Goal: Task Accomplishment & Management: Use online tool/utility

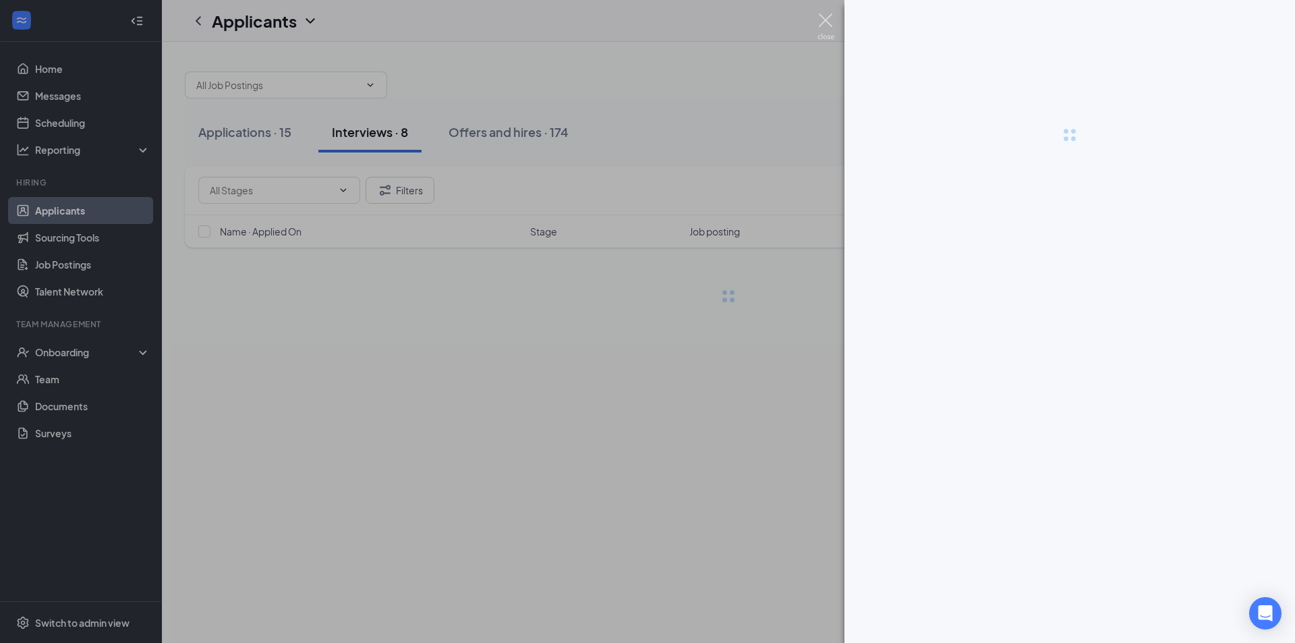
click at [823, 18] on img at bounding box center [825, 26] width 17 height 26
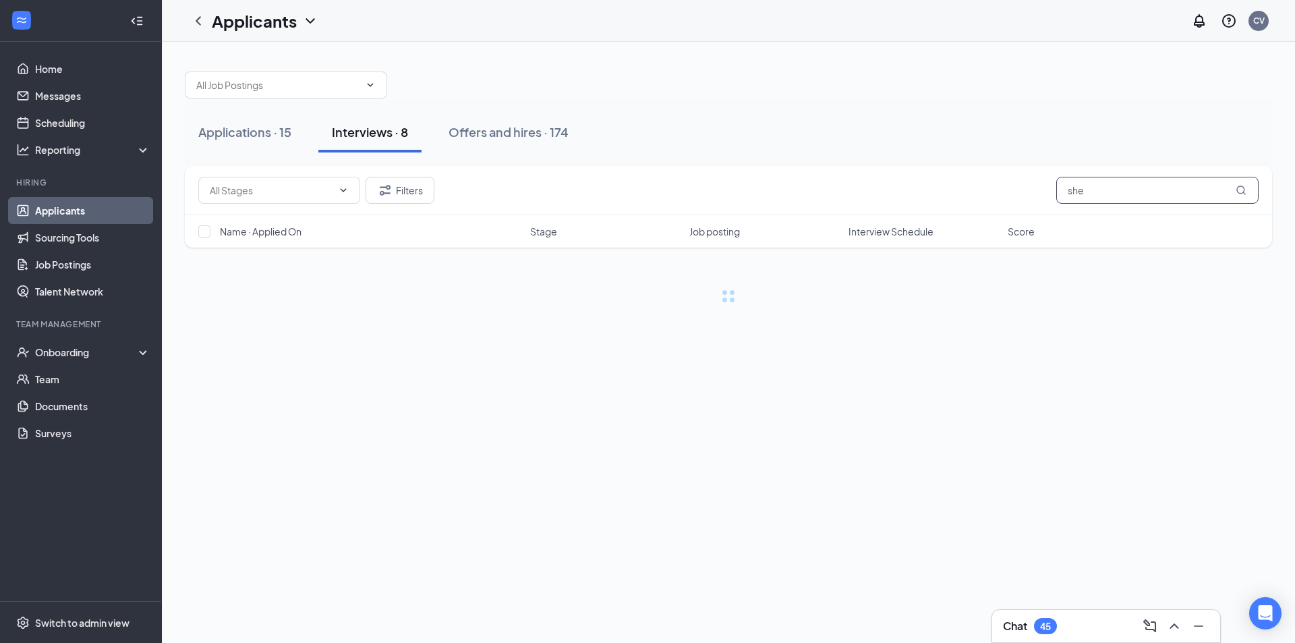
drag, startPoint x: 1114, startPoint y: 191, endPoint x: 906, endPoint y: 191, distance: 207.7
click at [906, 191] on div "Filters she" at bounding box center [728, 190] width 1060 height 27
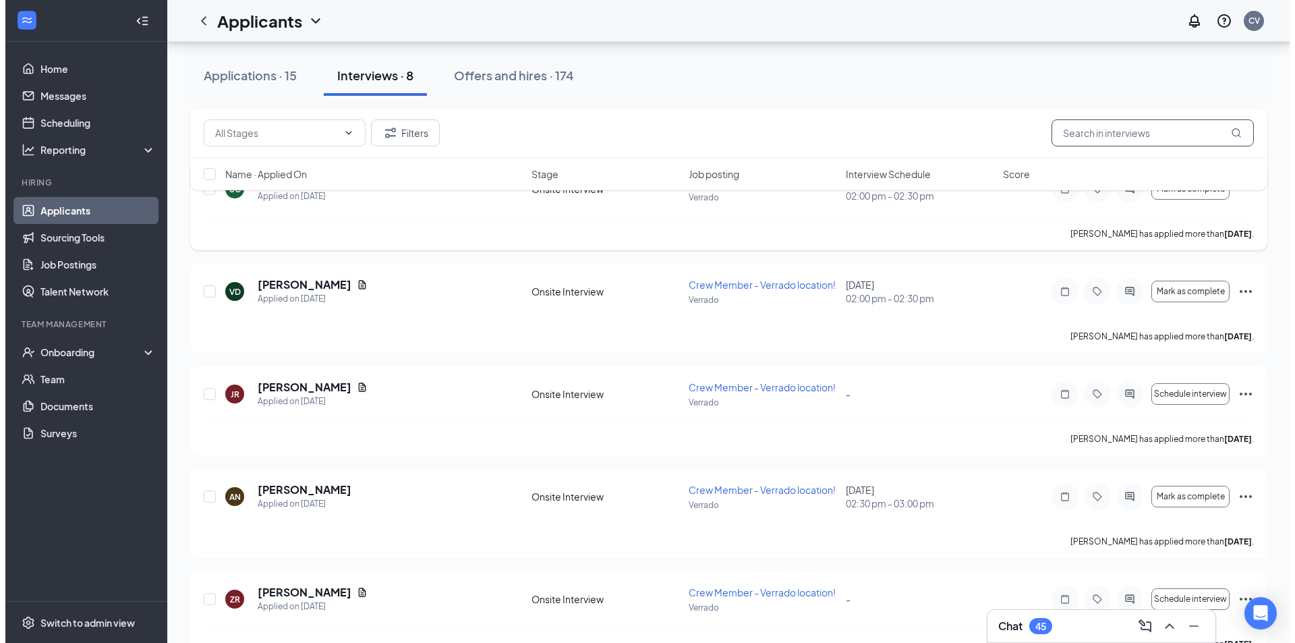
scroll to position [441, 0]
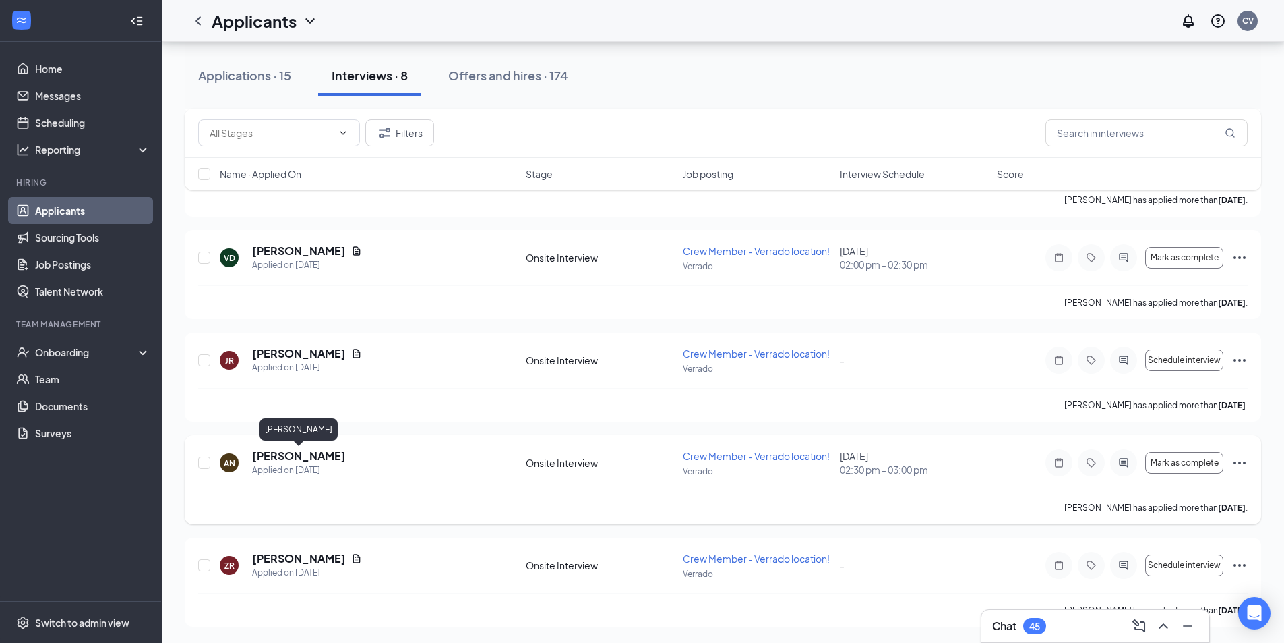
click at [316, 458] on h5 "[PERSON_NAME]" at bounding box center [299, 455] width 94 height 15
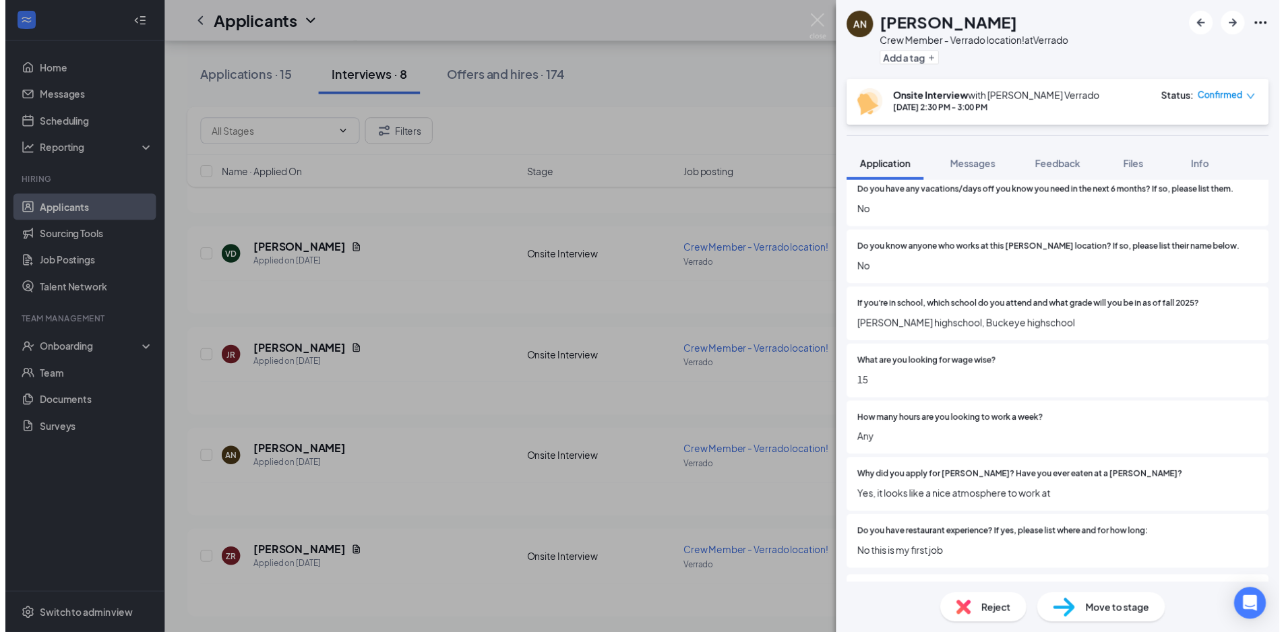
scroll to position [472, 0]
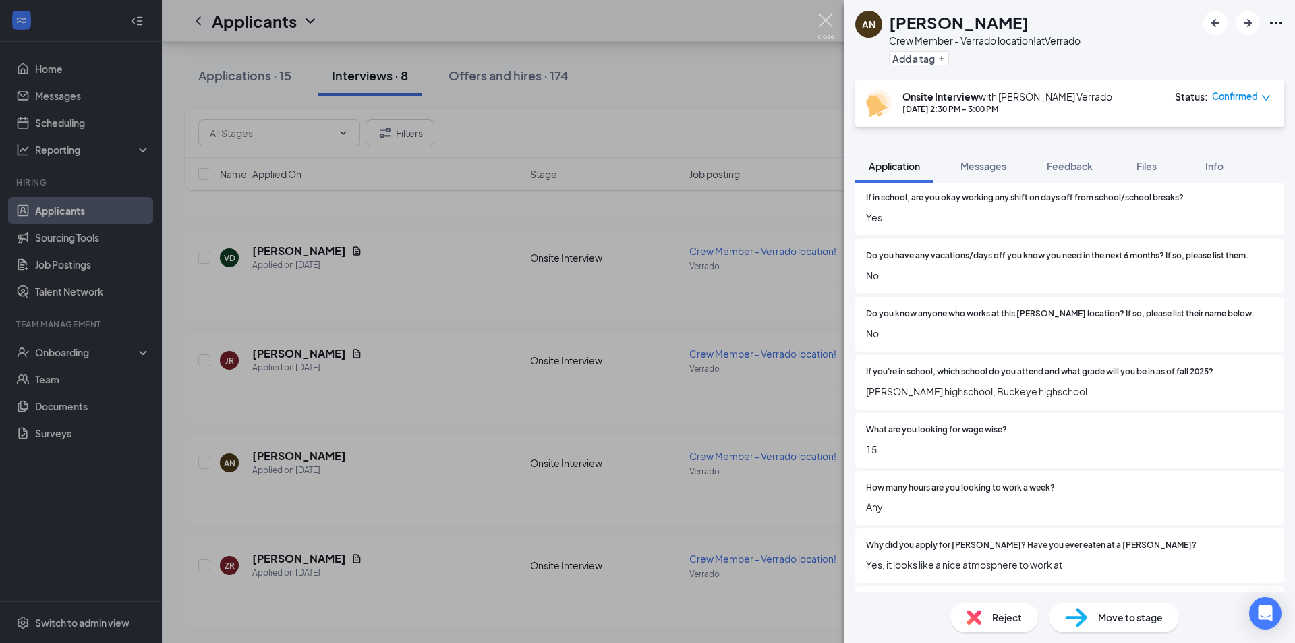
click at [825, 24] on img at bounding box center [825, 26] width 17 height 26
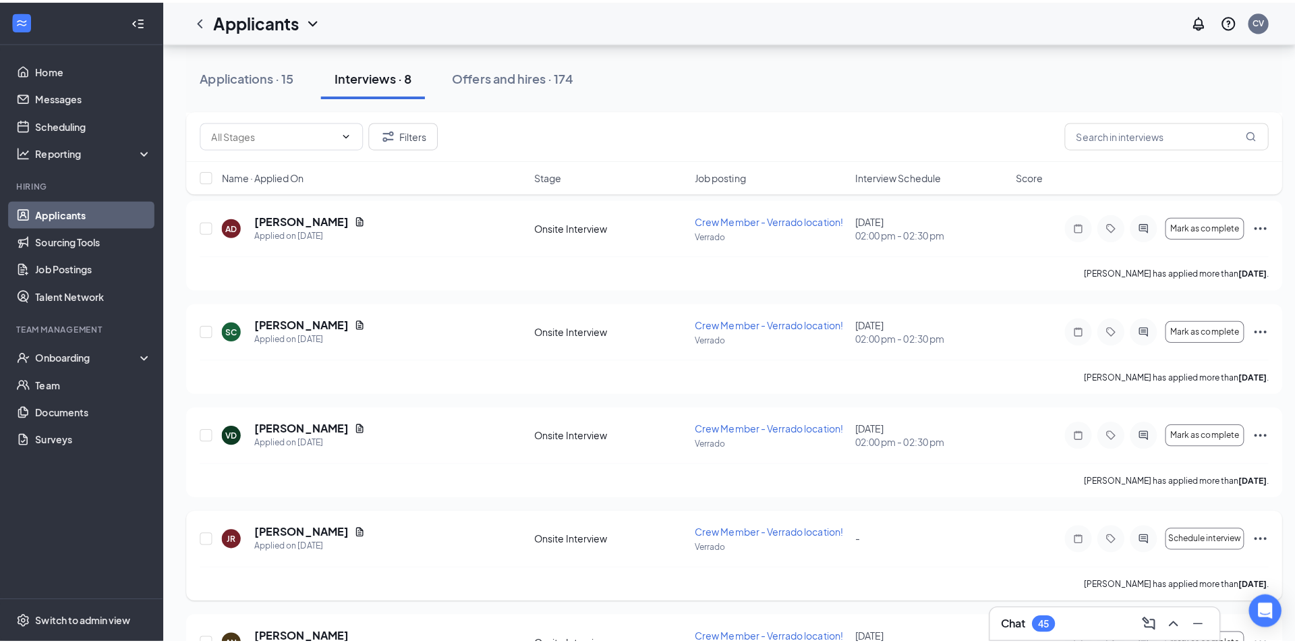
scroll to position [249, 0]
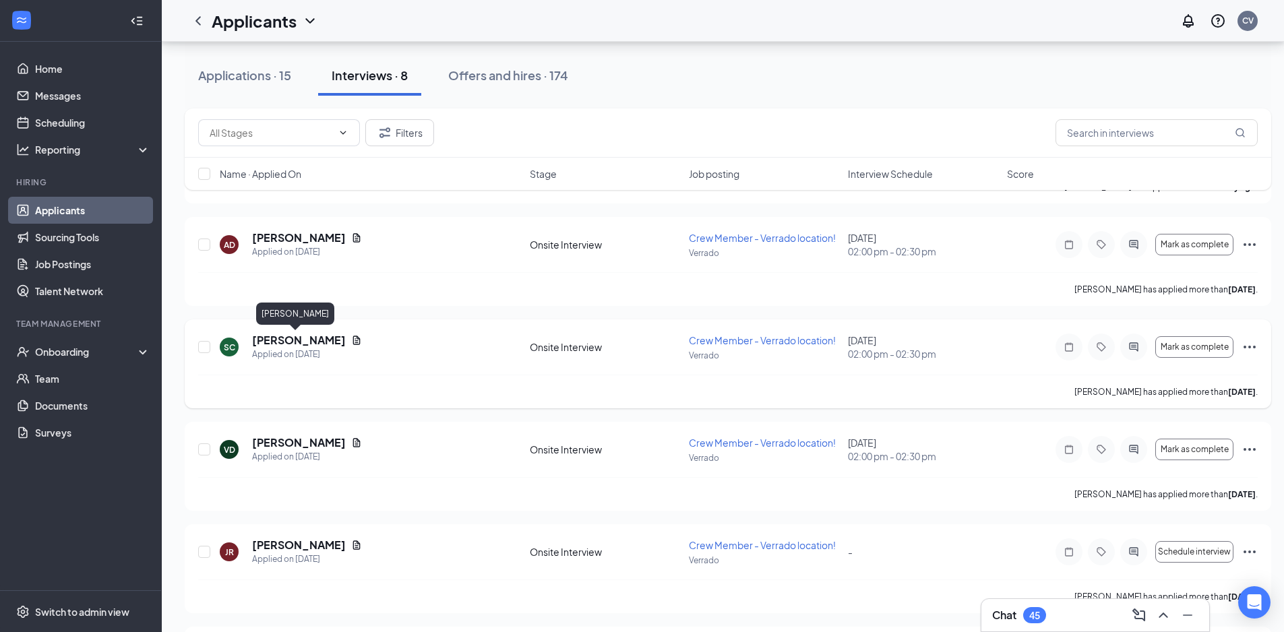
click at [283, 341] on h5 "[PERSON_NAME]" at bounding box center [299, 340] width 94 height 15
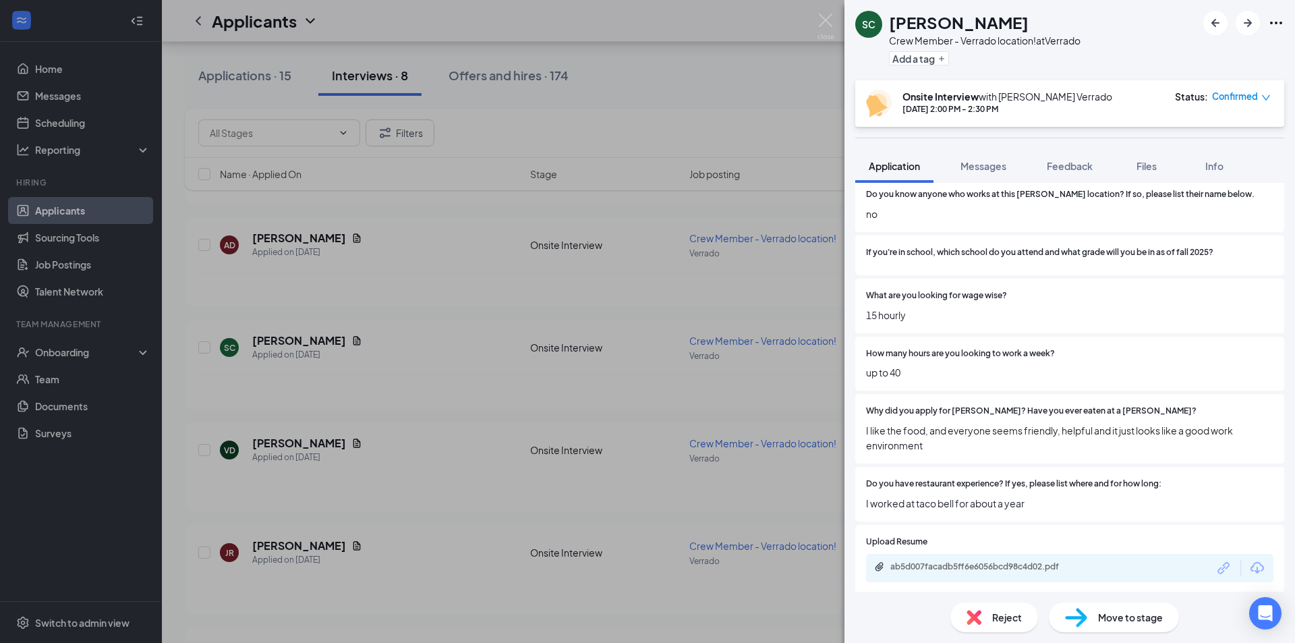
scroll to position [674, 0]
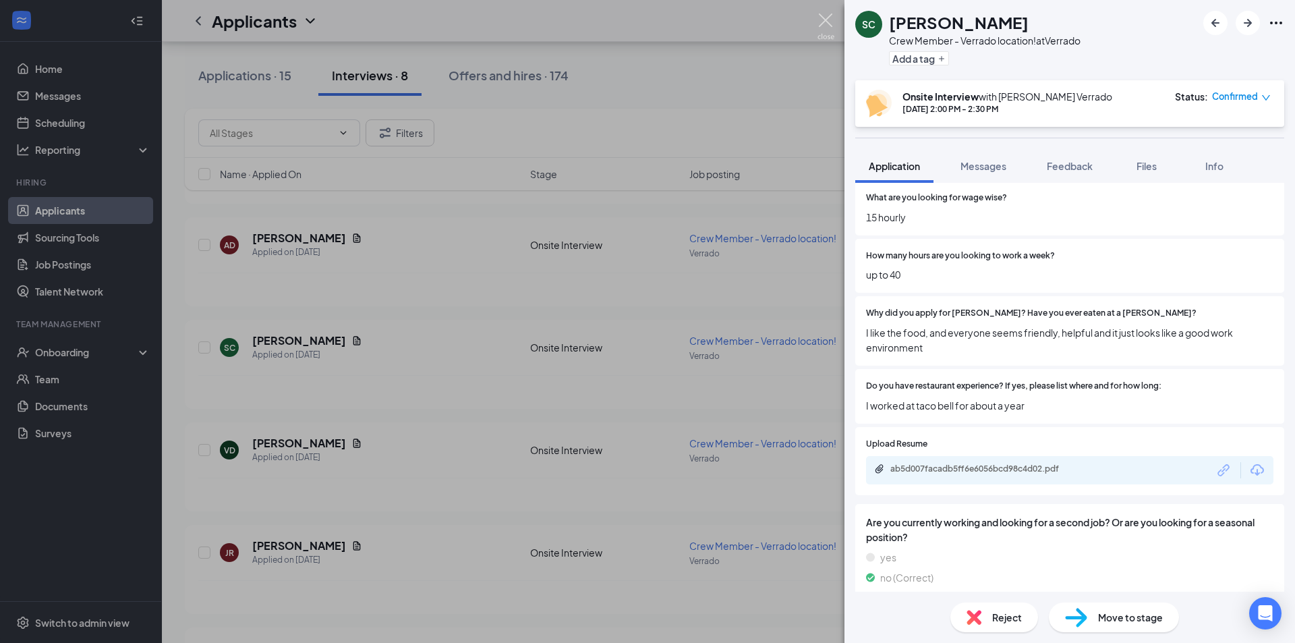
click at [830, 16] on img at bounding box center [825, 26] width 17 height 26
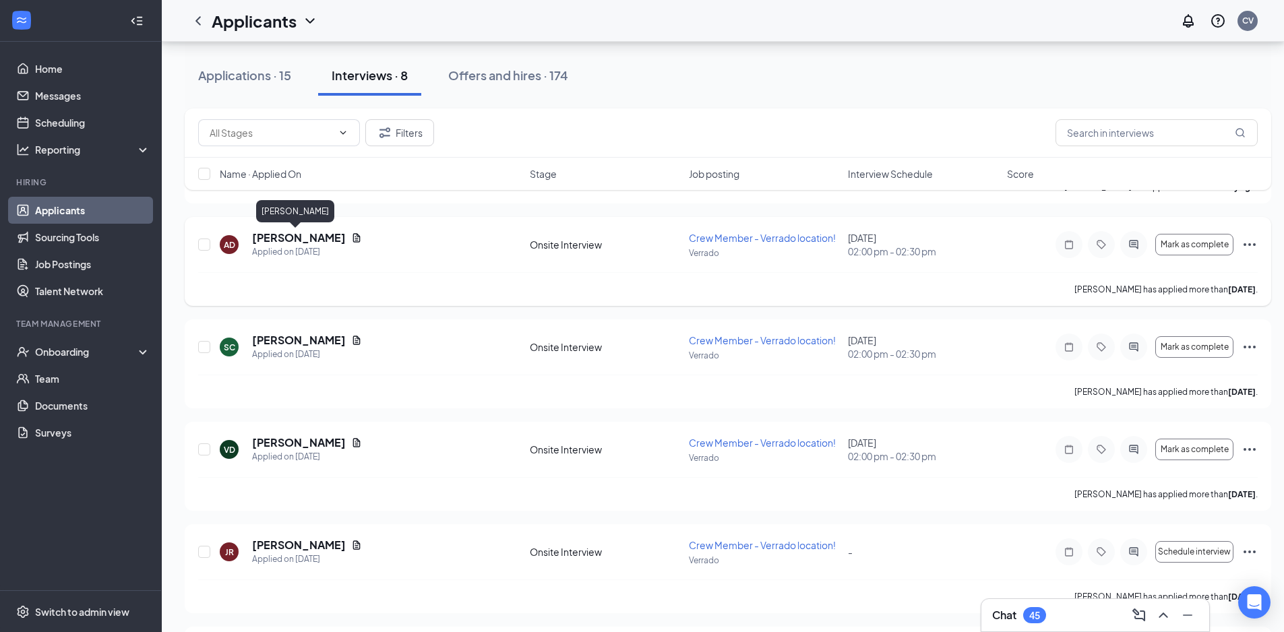
click at [287, 238] on h5 "[PERSON_NAME]" at bounding box center [299, 238] width 94 height 15
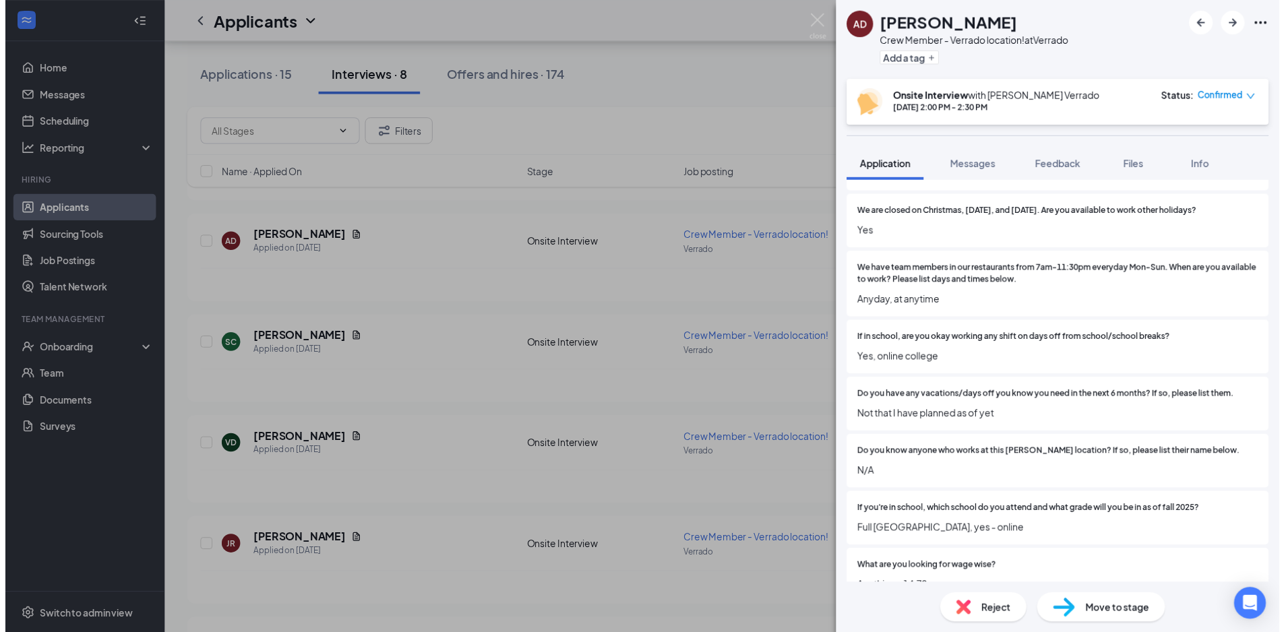
scroll to position [337, 0]
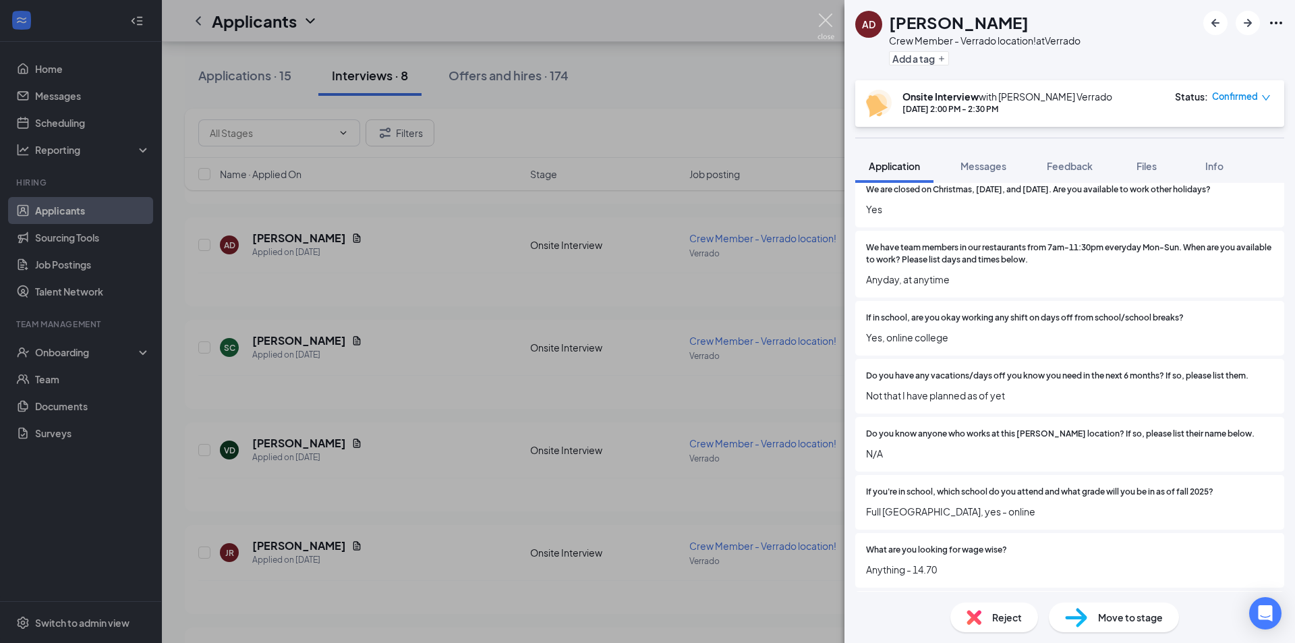
click at [830, 16] on img at bounding box center [825, 26] width 17 height 26
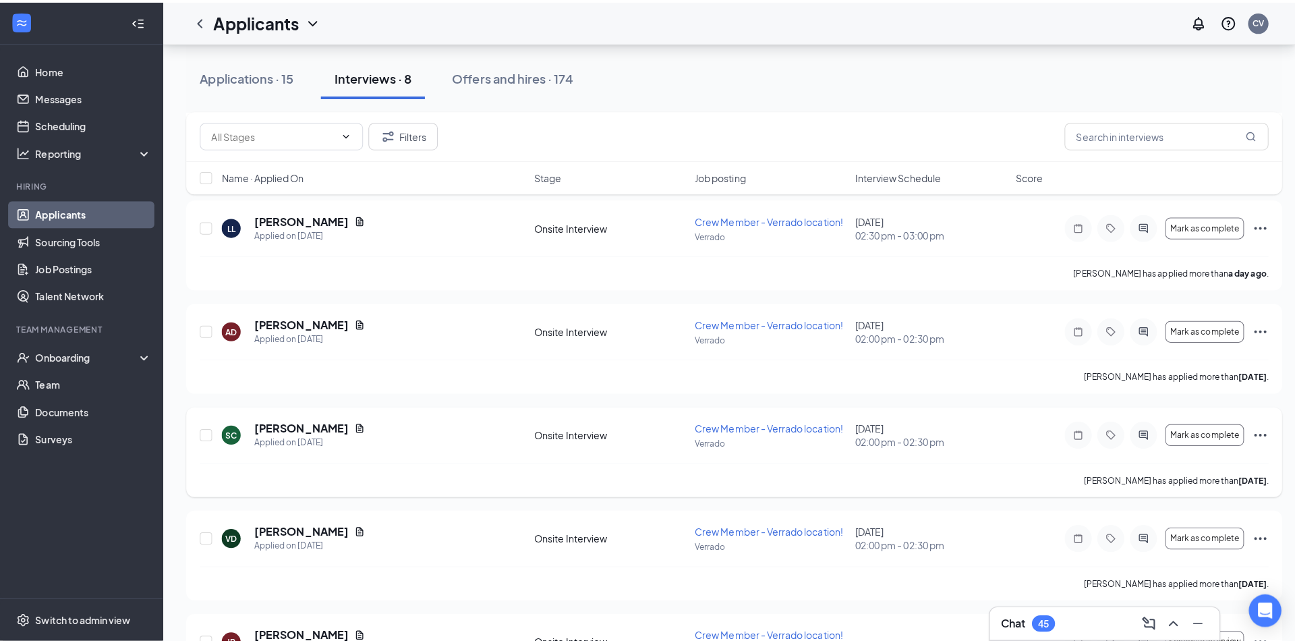
scroll to position [114, 0]
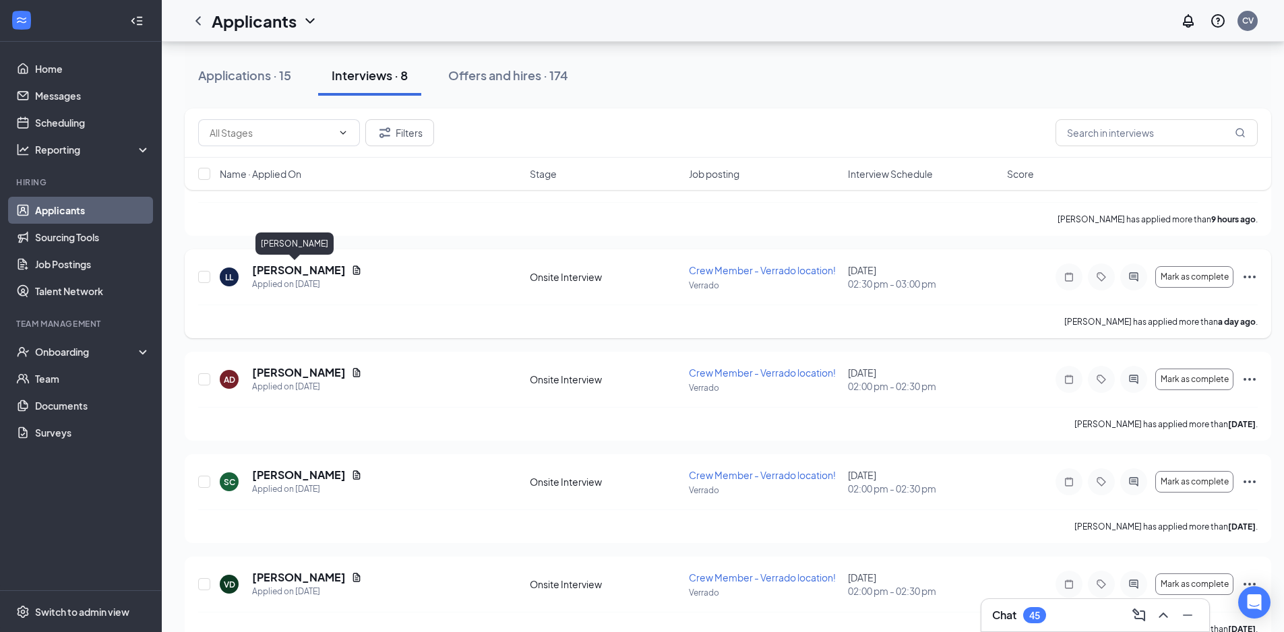
click at [286, 270] on h5 "[PERSON_NAME]" at bounding box center [299, 270] width 94 height 15
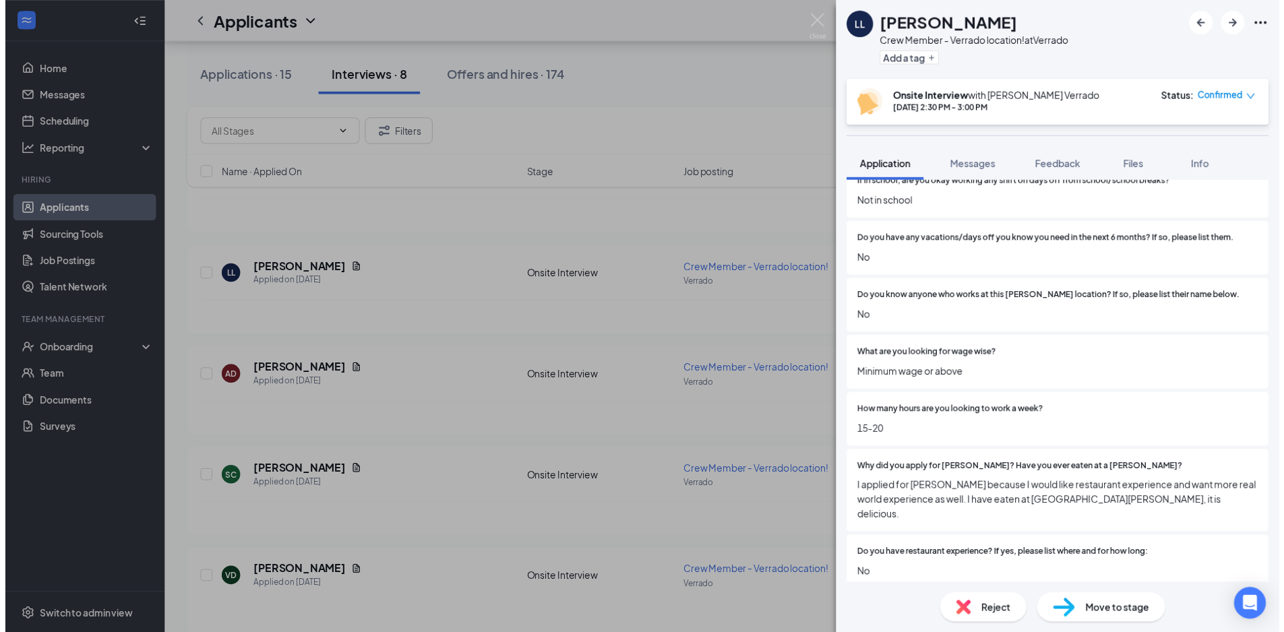
scroll to position [472, 0]
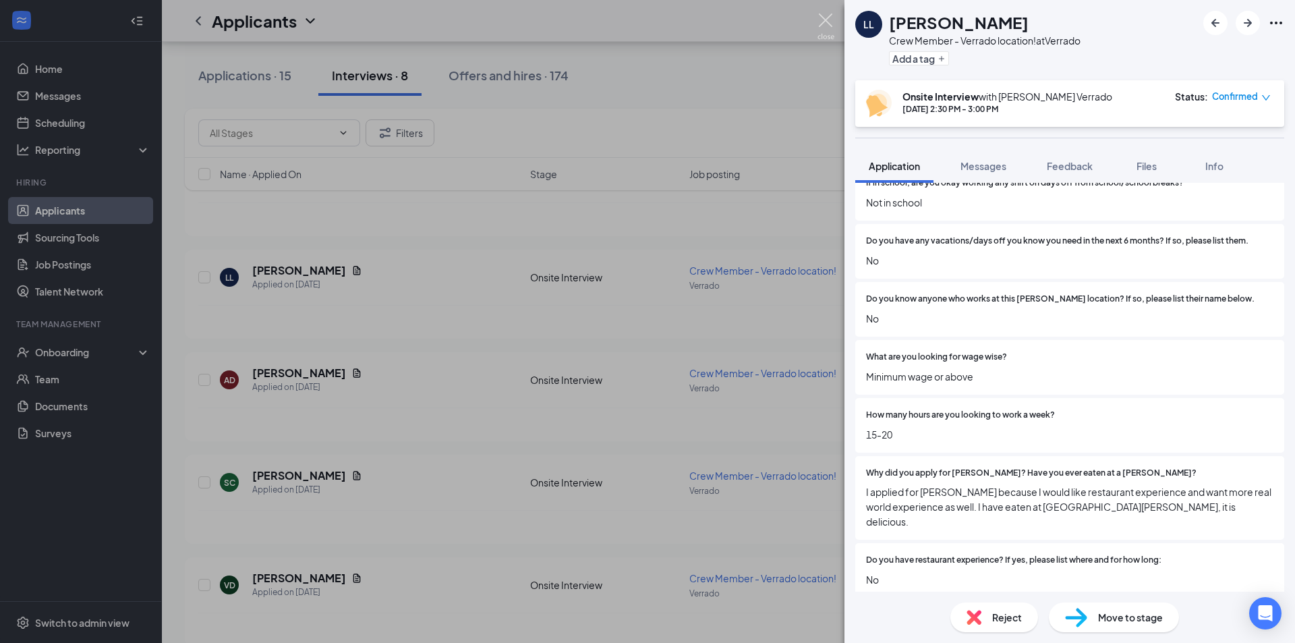
click at [825, 18] on img at bounding box center [825, 26] width 17 height 26
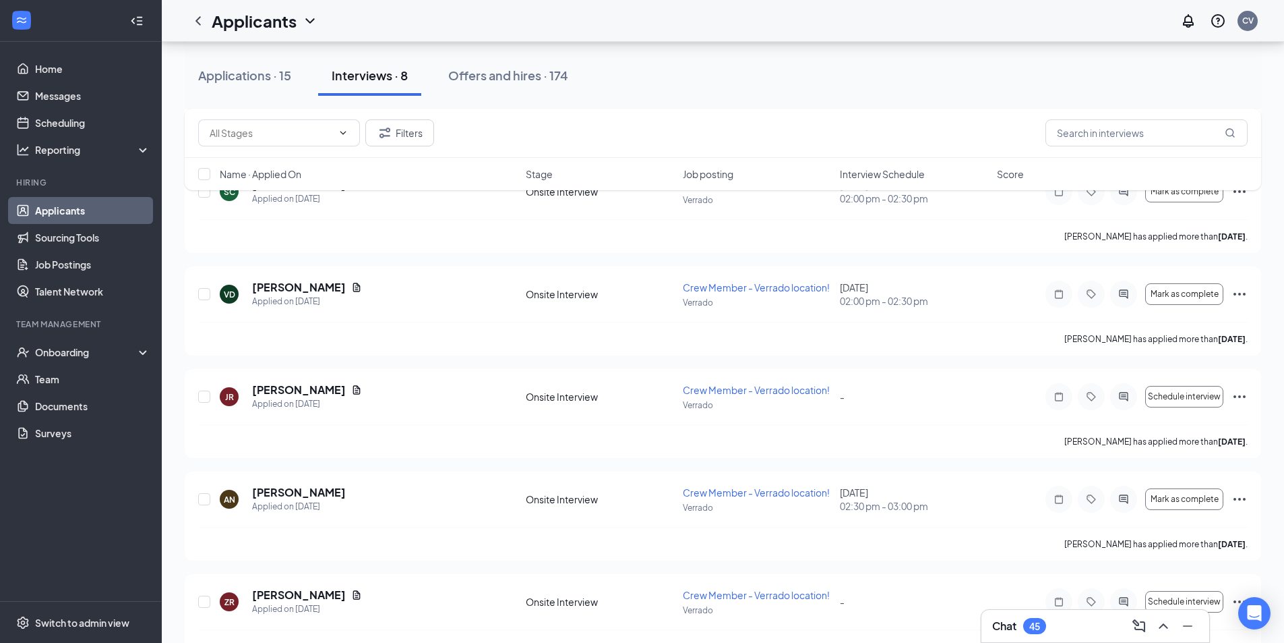
scroll to position [441, 0]
